Goal: Task Accomplishment & Management: Use online tool/utility

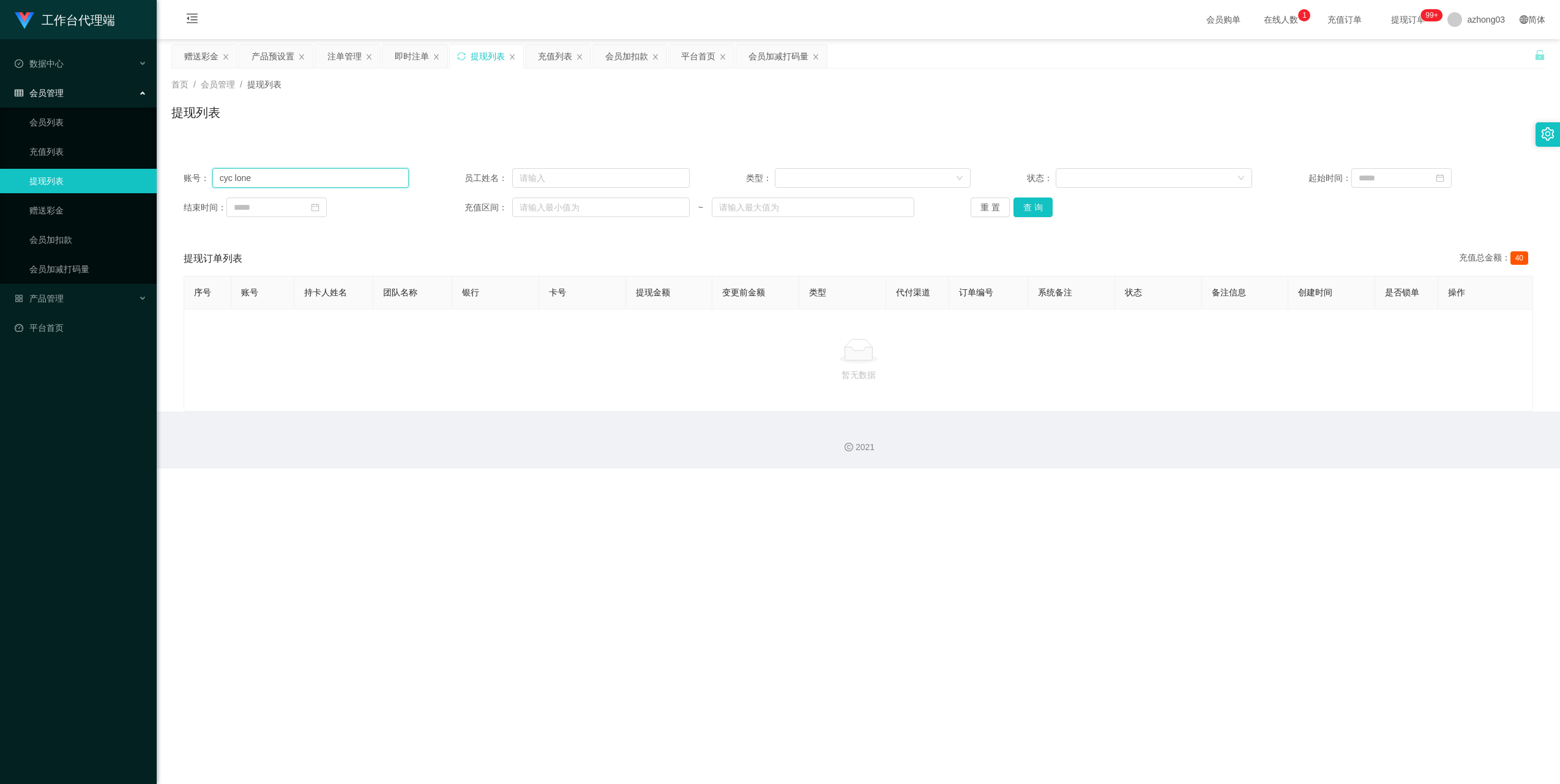
drag, startPoint x: 282, startPoint y: 183, endPoint x: 206, endPoint y: 183, distance: 76.0
click at [206, 183] on div "账号： cyc lone" at bounding box center [296, 178] width 225 height 20
type input "8711"
click at [1026, 216] on button "查 询" at bounding box center [1033, 207] width 39 height 20
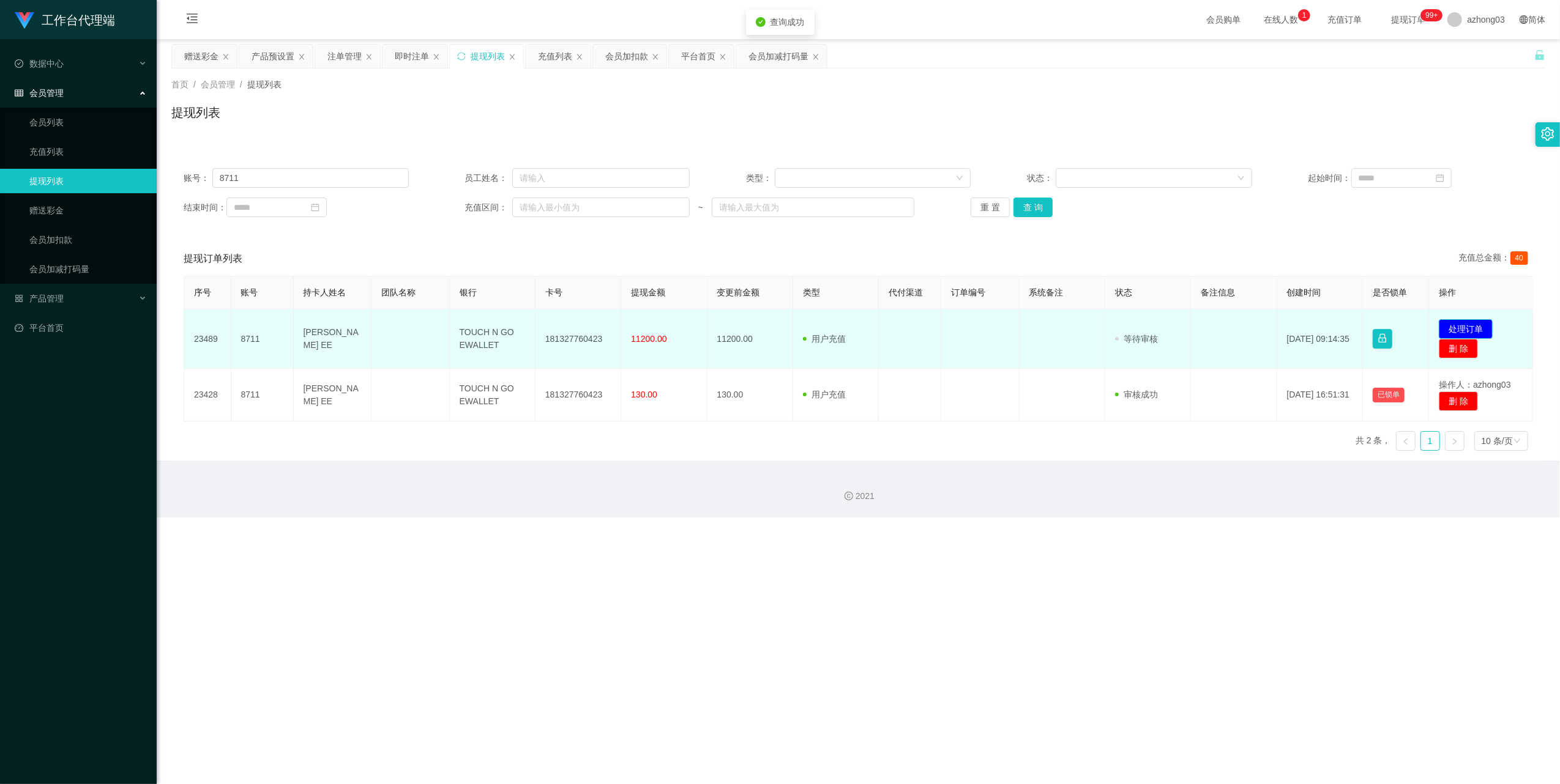
click at [1448, 329] on button "处理订单" at bounding box center [1465, 328] width 54 height 20
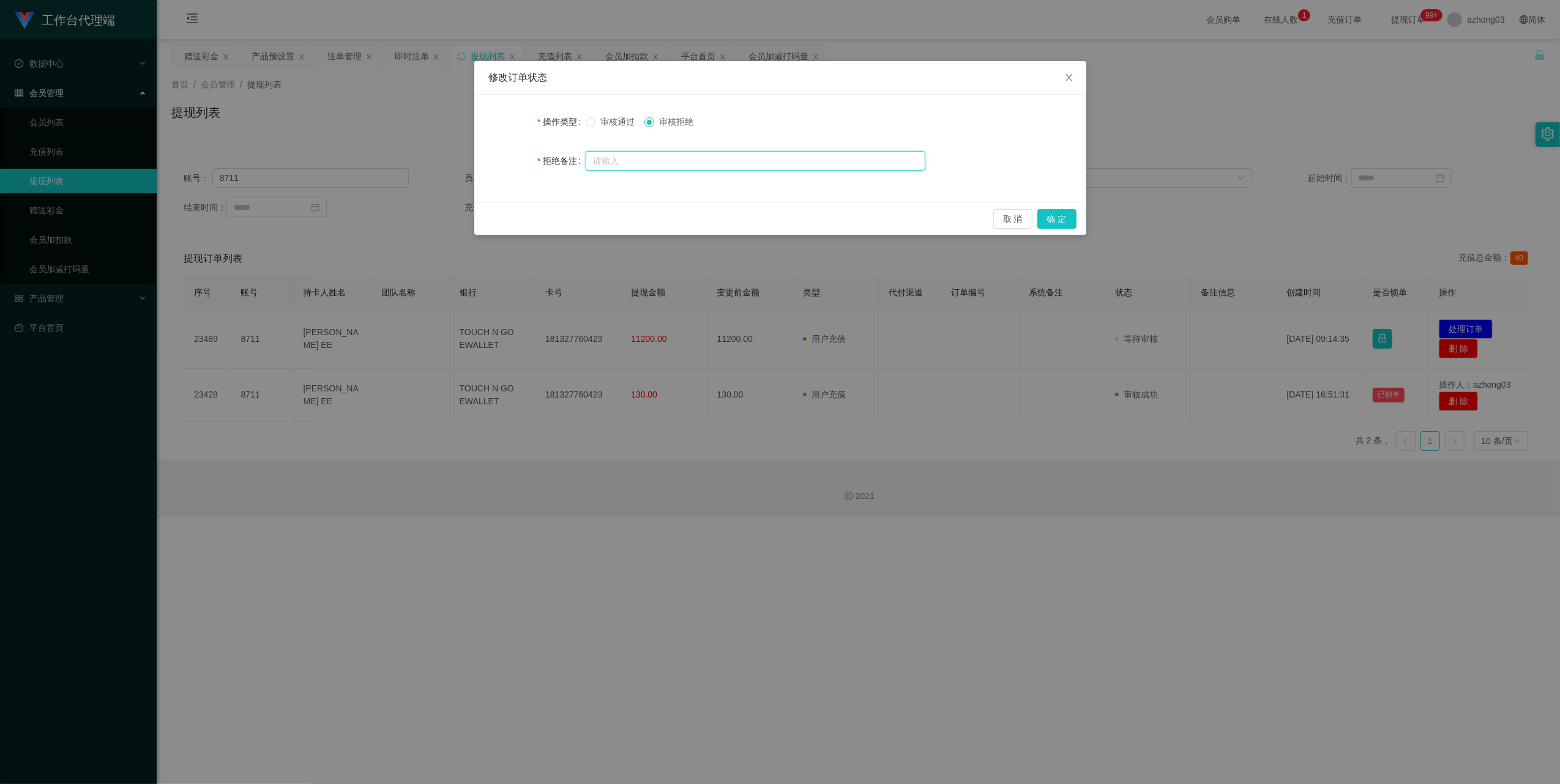
click at [603, 164] on input "text" at bounding box center [755, 161] width 340 height 20
click at [721, 159] on input "检测你私自提现，再次发现冻结你所以" at bounding box center [755, 162] width 340 height 20
click at [737, 165] on input "检测你私自提现，再次发现冻结你所以" at bounding box center [755, 162] width 340 height 20
click at [738, 164] on input "检测你私自提现，再次发现冻结你所以" at bounding box center [755, 162] width 340 height 20
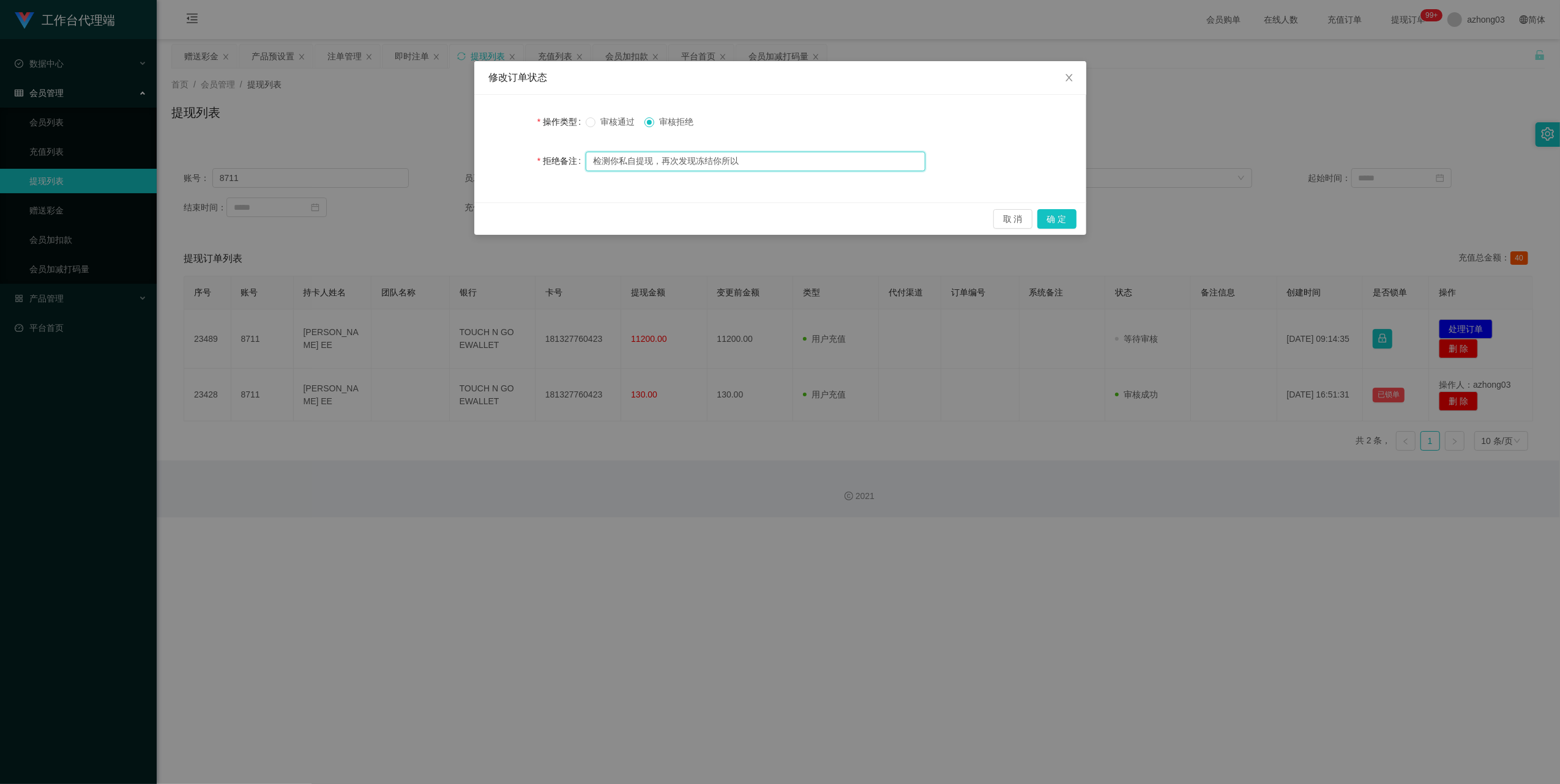
click at [740, 165] on input "检测你私自提现，再次发现冻结你所以" at bounding box center [755, 162] width 340 height 20
type input "检测你私自提现，再次发现冻结你所以所以得积分"
click at [1053, 213] on button "确 定" at bounding box center [1057, 219] width 39 height 20
